Goal: Obtain resource: Download file/media

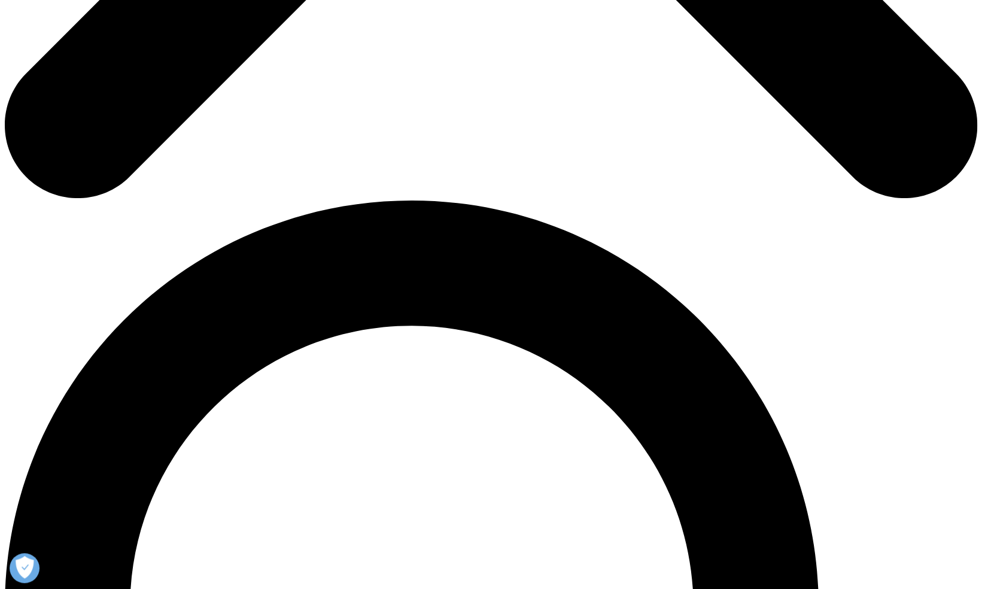
scroll to position [792, 0]
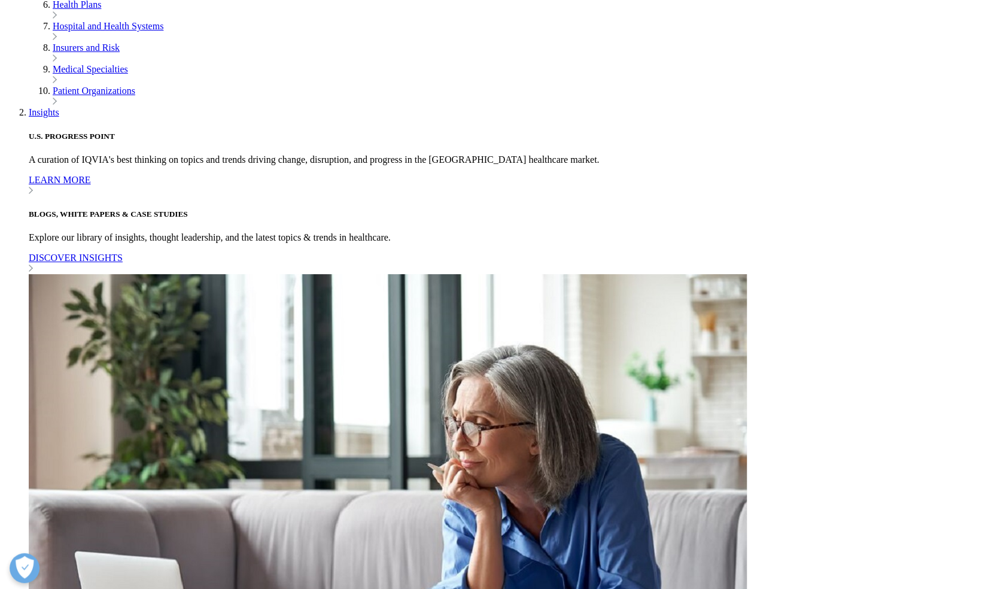
scroll to position [457, 0]
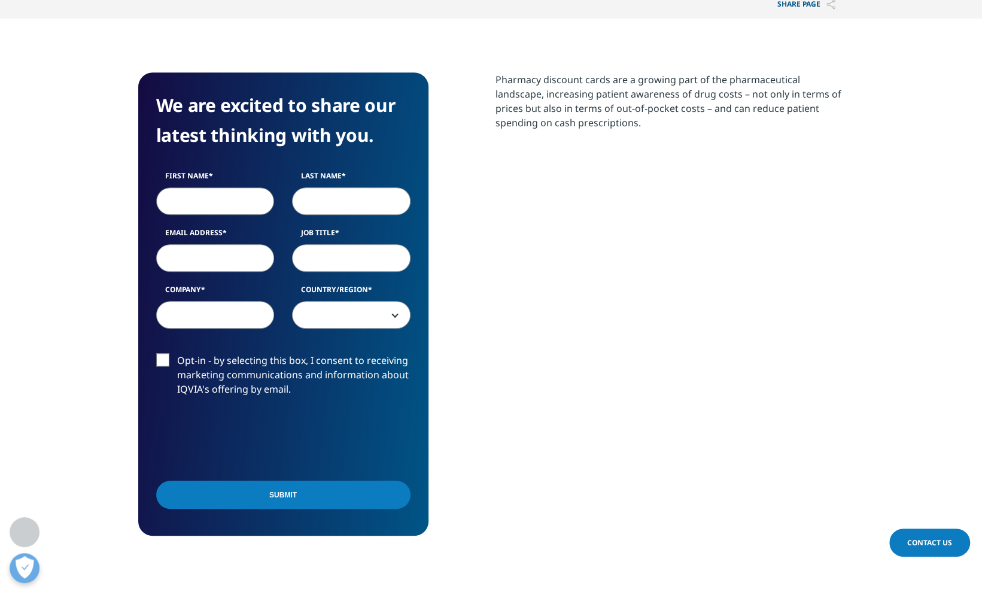
click at [494, 268] on div "We are excited to share our latest thinking with you. First Name Last Name Emai…" at bounding box center [491, 303] width 706 height 463
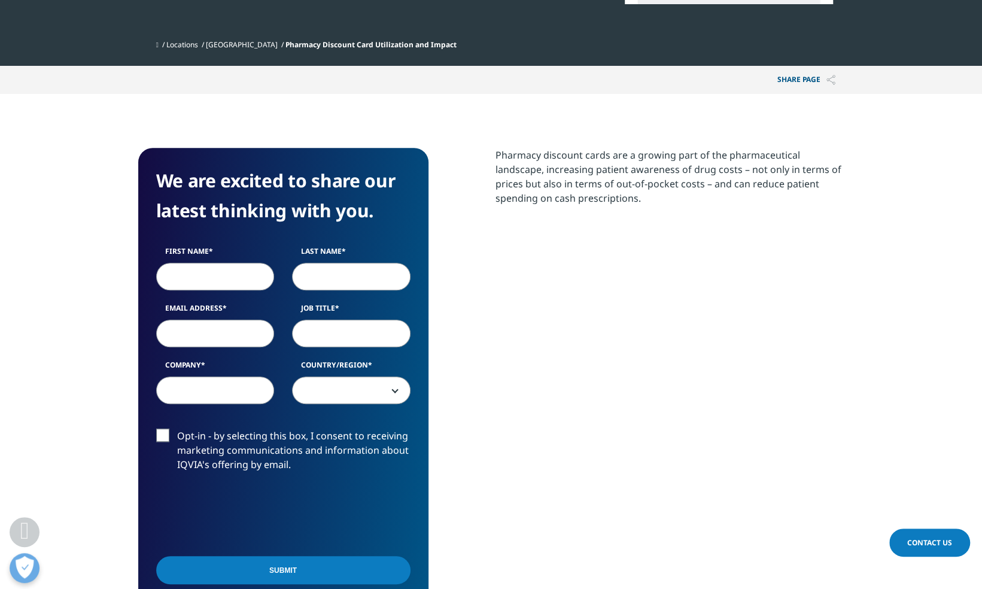
scroll to position [381, 0]
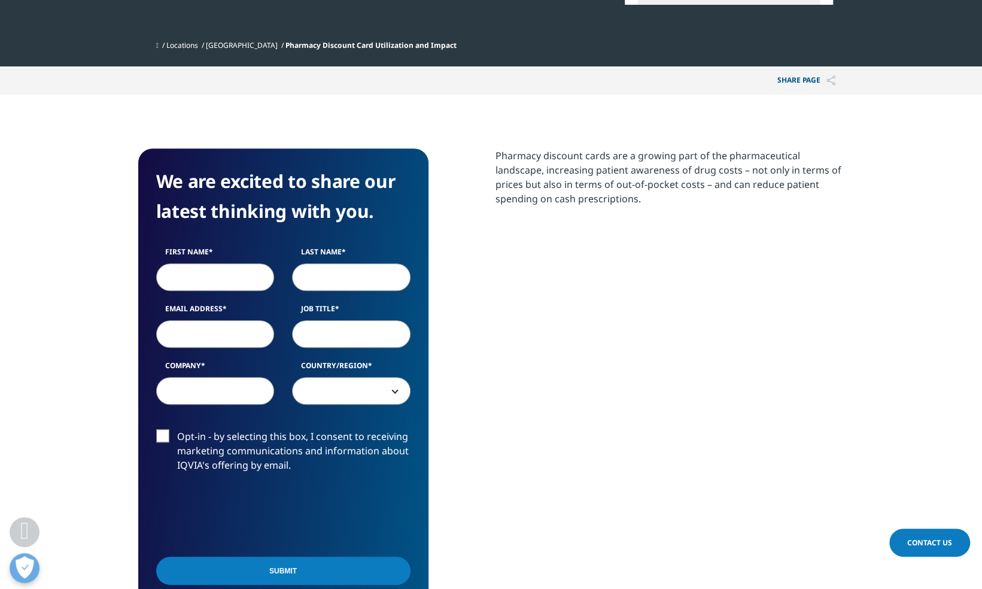
click at [791, 82] on p "Share PAGE" at bounding box center [806, 80] width 76 height 28
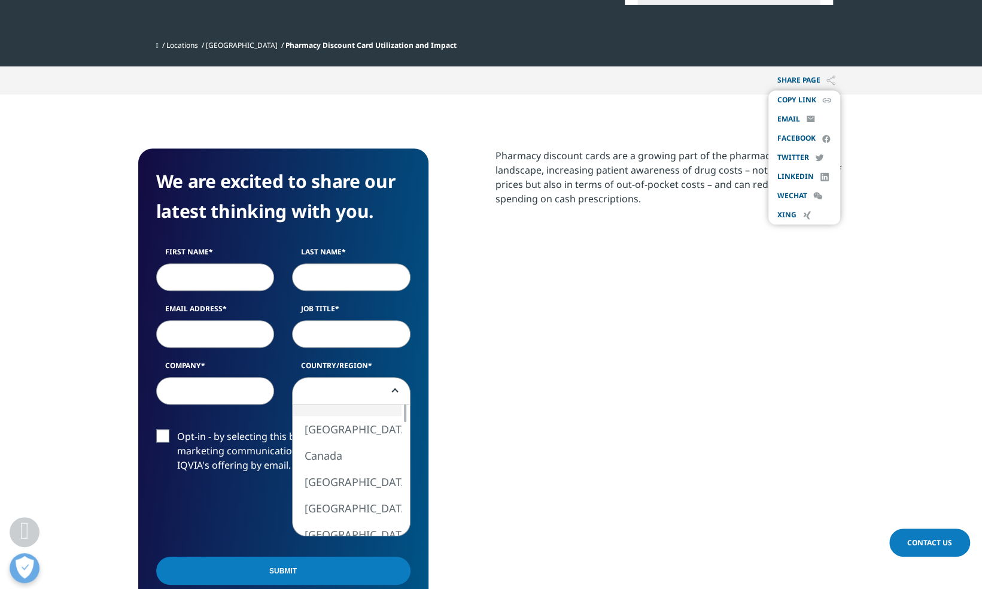
click at [393, 391] on b at bounding box center [393, 391] width 0 height 0
select select "[GEOGRAPHIC_DATA]"
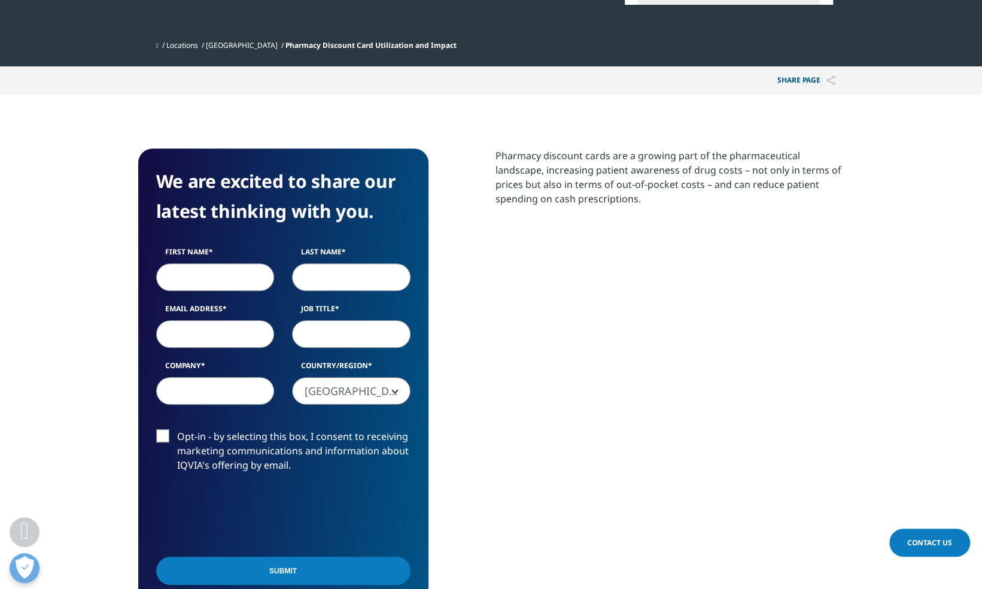
click at [361, 345] on input "Job Title" at bounding box center [351, 334] width 118 height 28
type input "Sales"
click at [336, 288] on input "Last Name" at bounding box center [351, 277] width 118 height 28
type input "Top"
click at [247, 278] on input "First Name" at bounding box center [215, 277] width 118 height 28
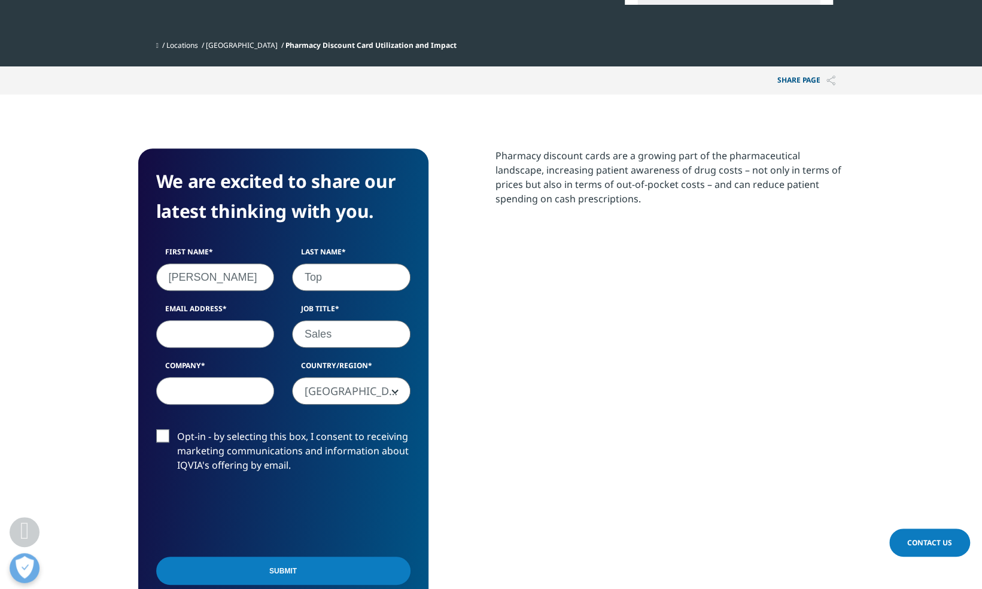
type input "[PERSON_NAME]"
click at [217, 331] on input "Email Address" at bounding box center [215, 334] width 118 height 28
click at [202, 388] on input "Company" at bounding box center [215, 391] width 118 height 28
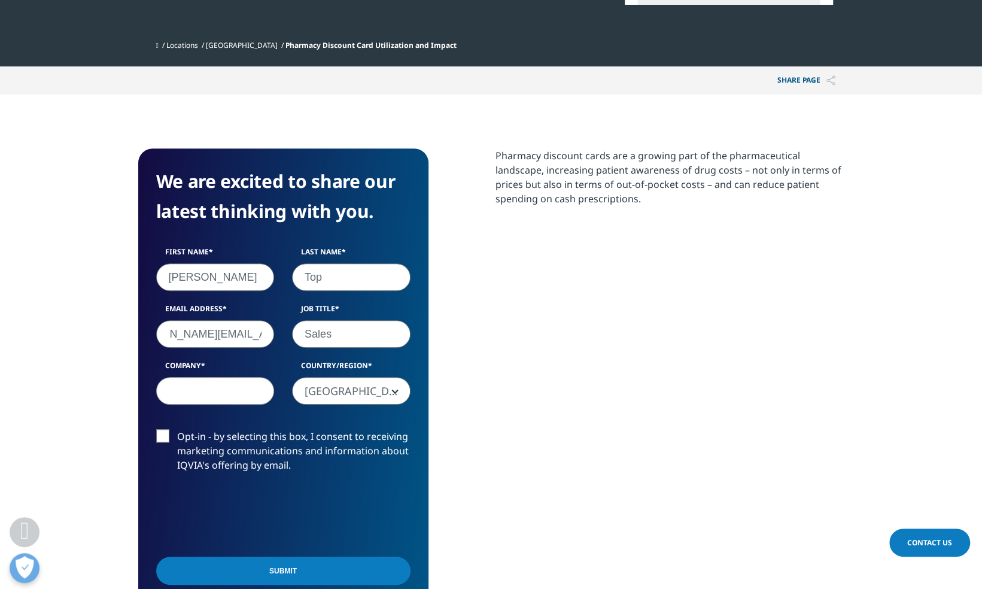
drag, startPoint x: 228, startPoint y: 335, endPoint x: 261, endPoint y: 336, distance: 32.9
click at [261, 336] on input "[DOMAIN_NAME][EMAIL_ADDRESS][DOMAIN_NAME]" at bounding box center [215, 334] width 118 height 28
type input "[DOMAIN_NAME][EMAIL_ADDRESS][DOMAIN_NAME]"
click at [241, 391] on input "Company" at bounding box center [215, 391] width 118 height 28
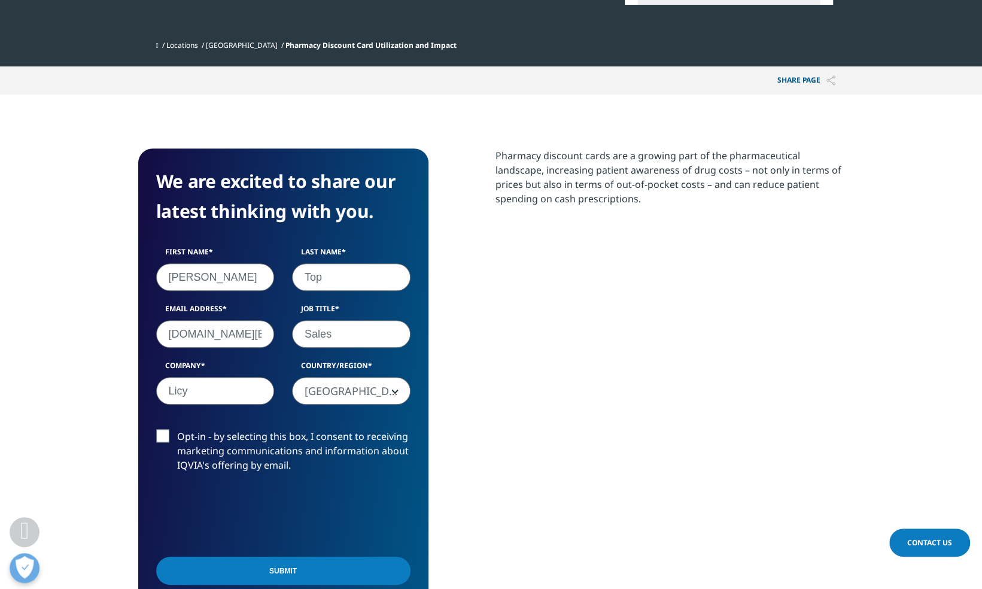
type input "Licy"
click at [208, 571] on input "Submit" at bounding box center [283, 571] width 254 height 28
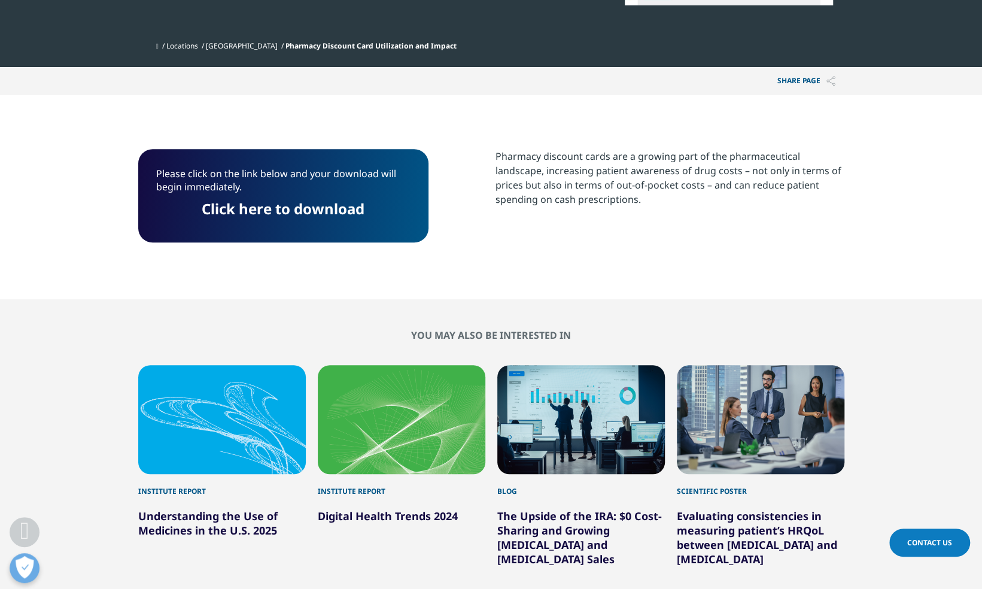
scroll to position [380, 0]
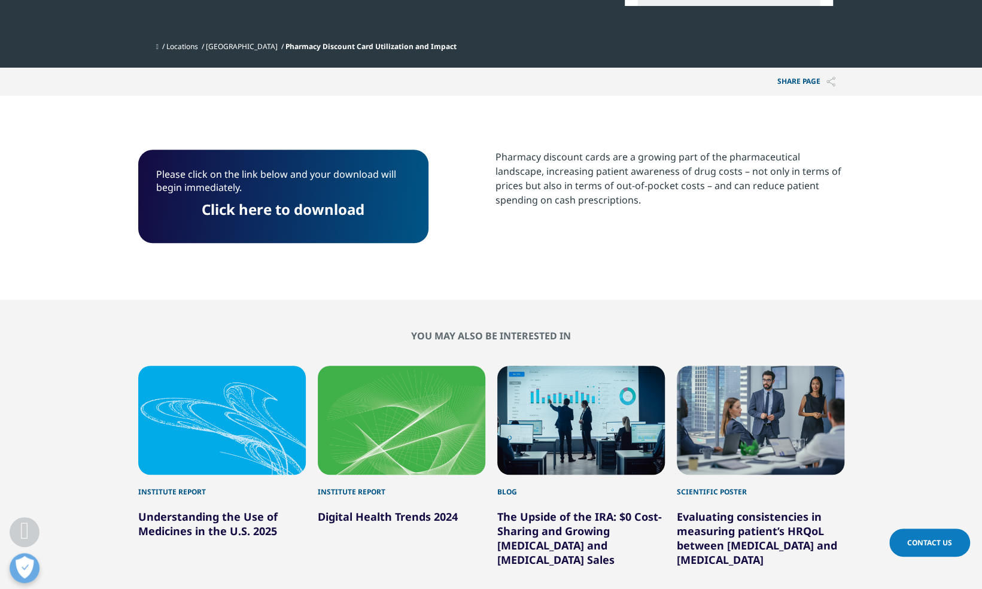
click at [318, 214] on link "Click here to download" at bounding box center [283, 209] width 163 height 20
